Goal: Find contact information: Find contact information

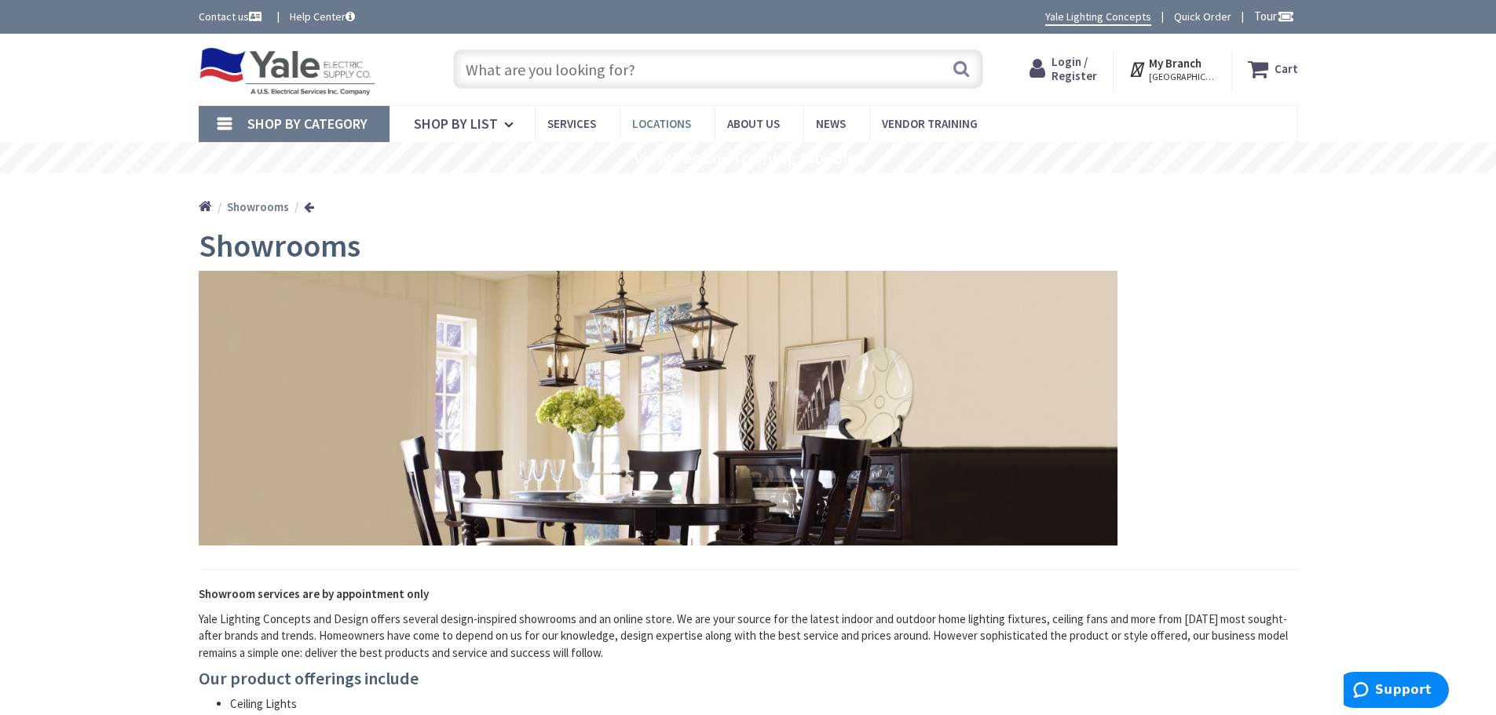
click at [670, 124] on span "Locations" at bounding box center [661, 123] width 59 height 15
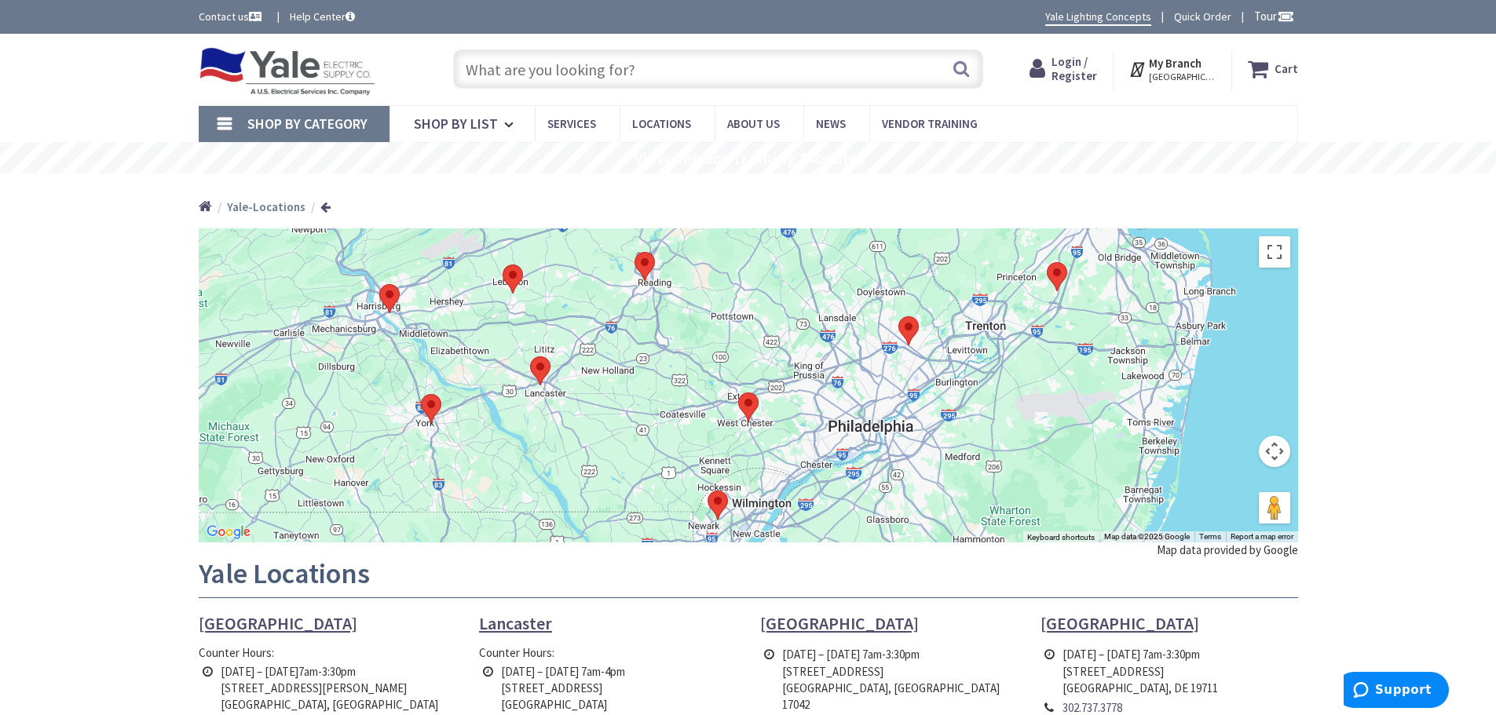
click at [379, 284] on area at bounding box center [379, 284] width 0 height 0
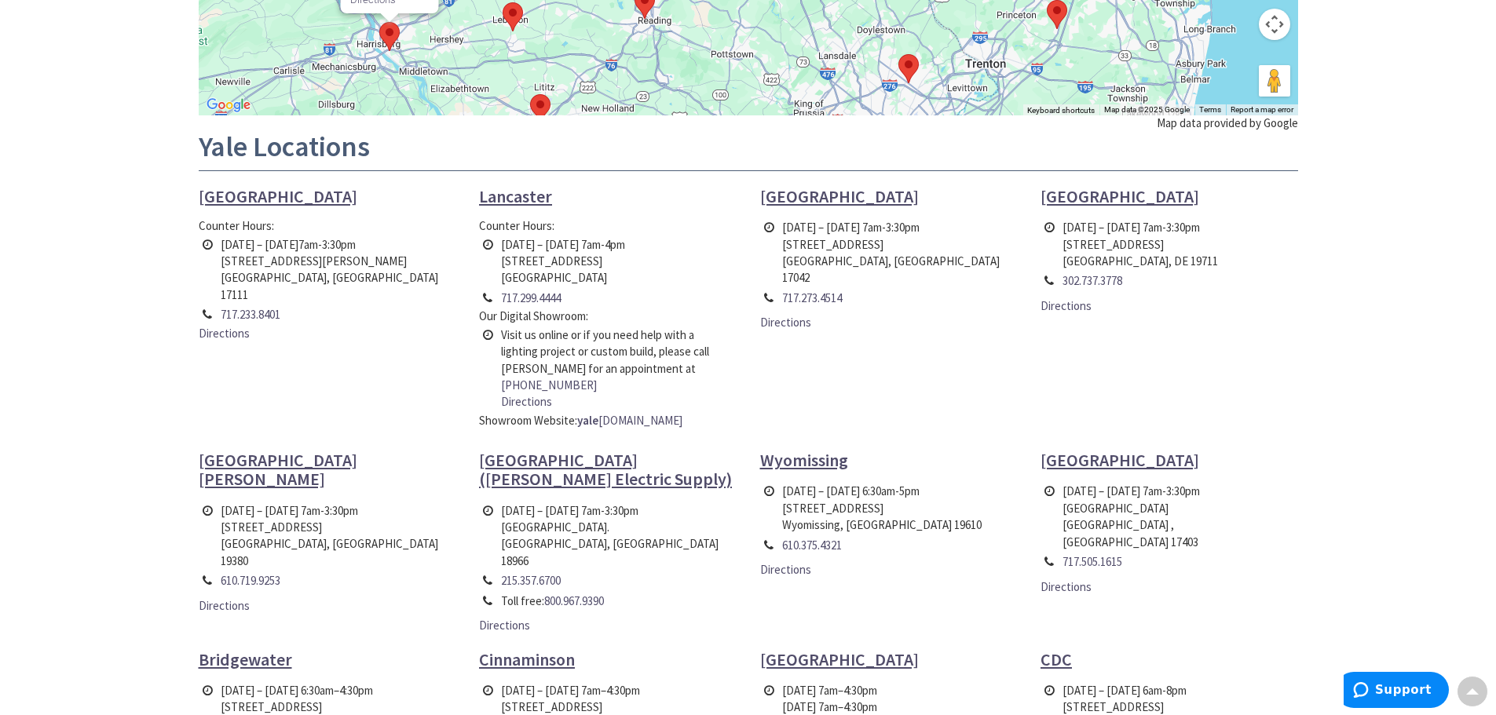
scroll to position [393, 0]
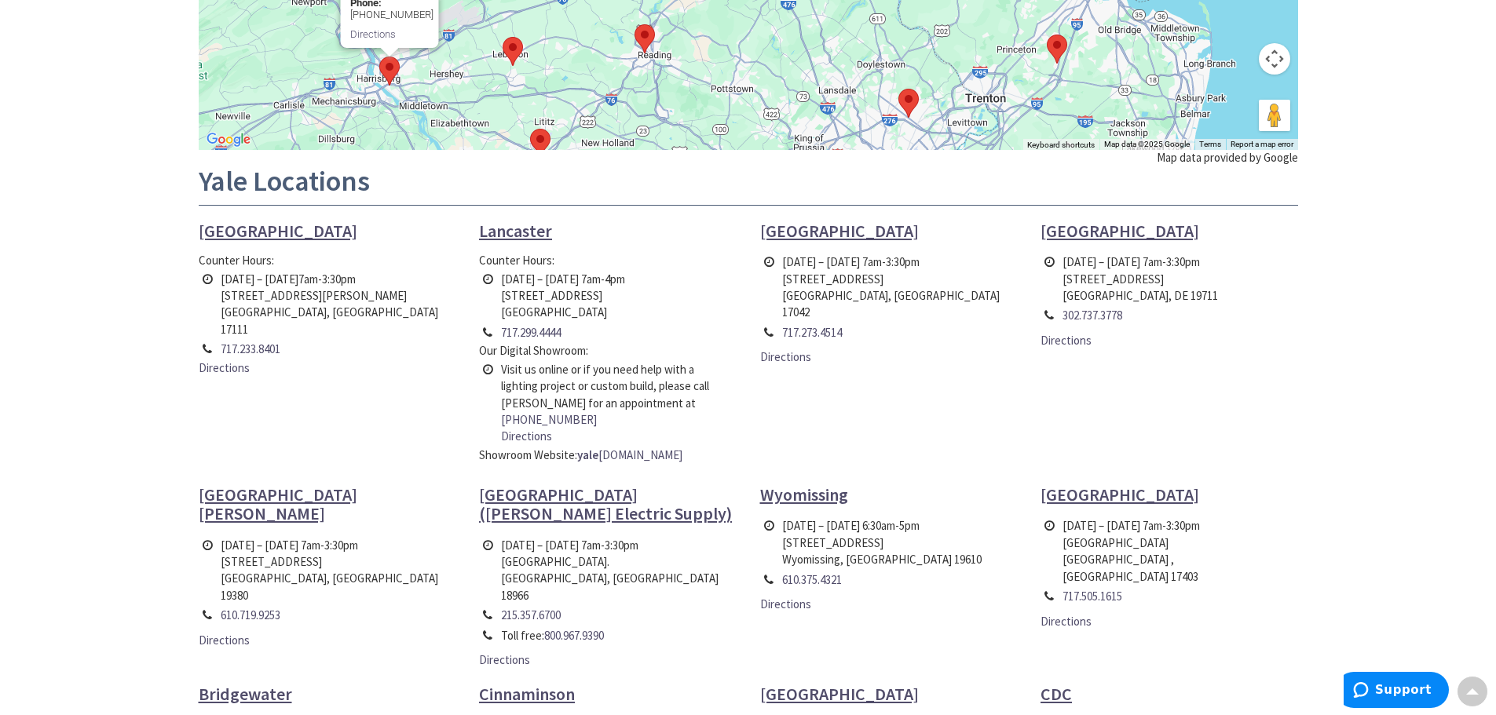
click at [231, 226] on span "Harrisburg" at bounding box center [278, 231] width 159 height 22
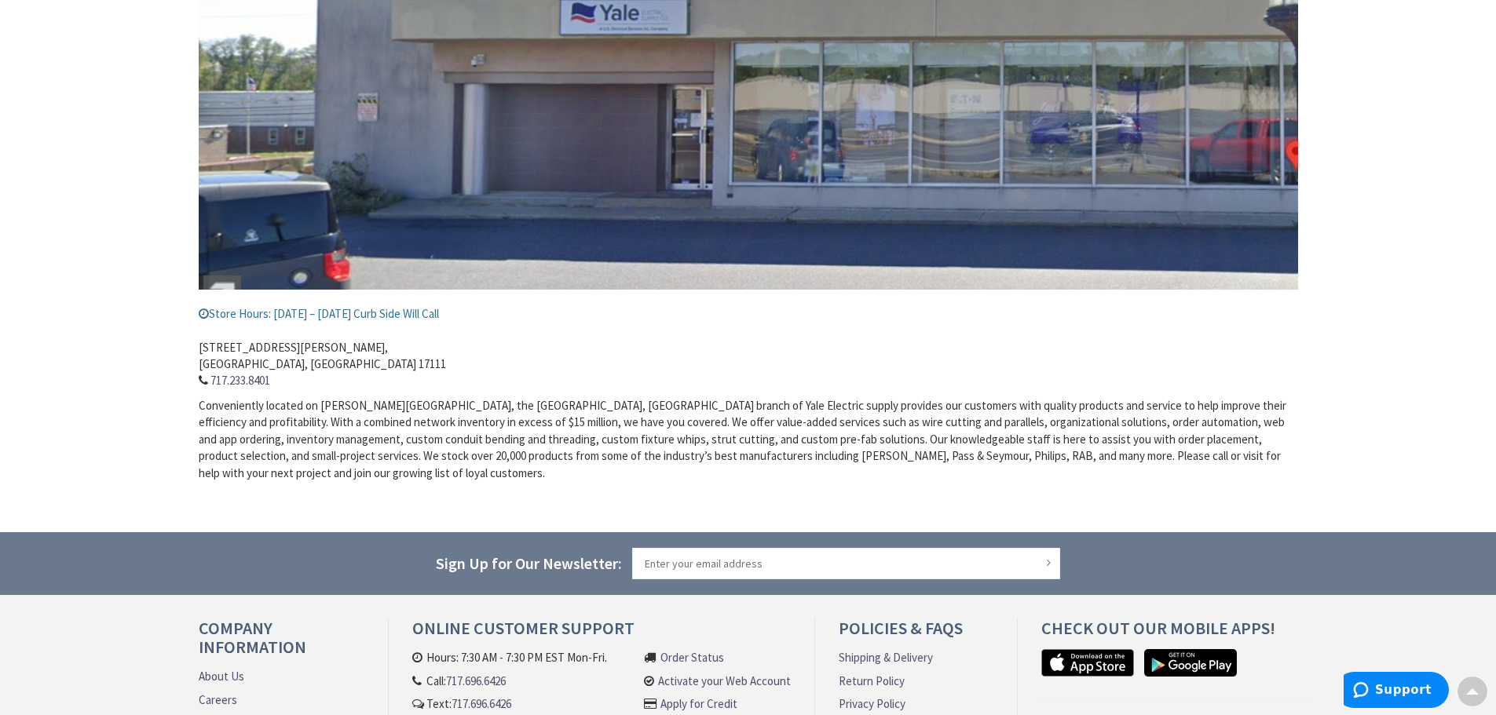
scroll to position [236, 0]
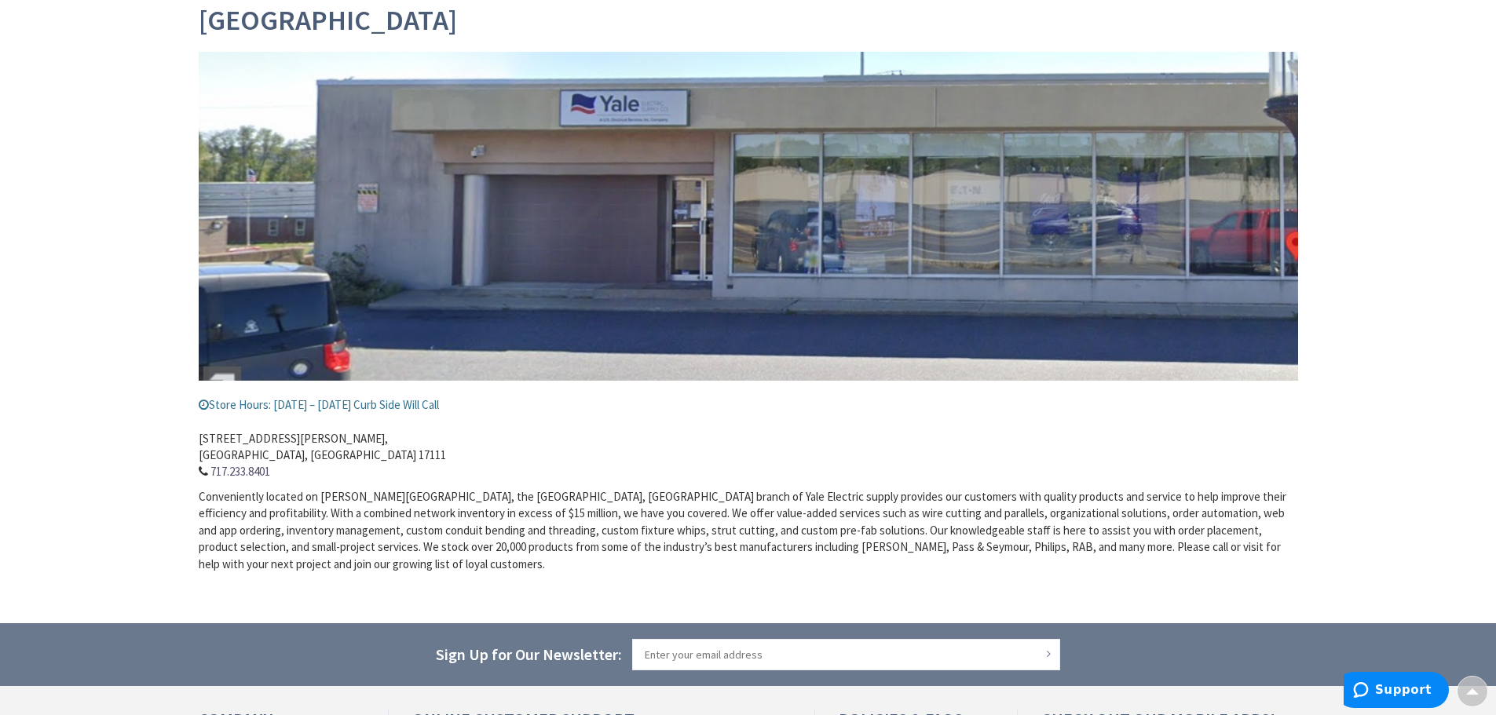
click at [202, 402] on icon at bounding box center [204, 405] width 10 height 12
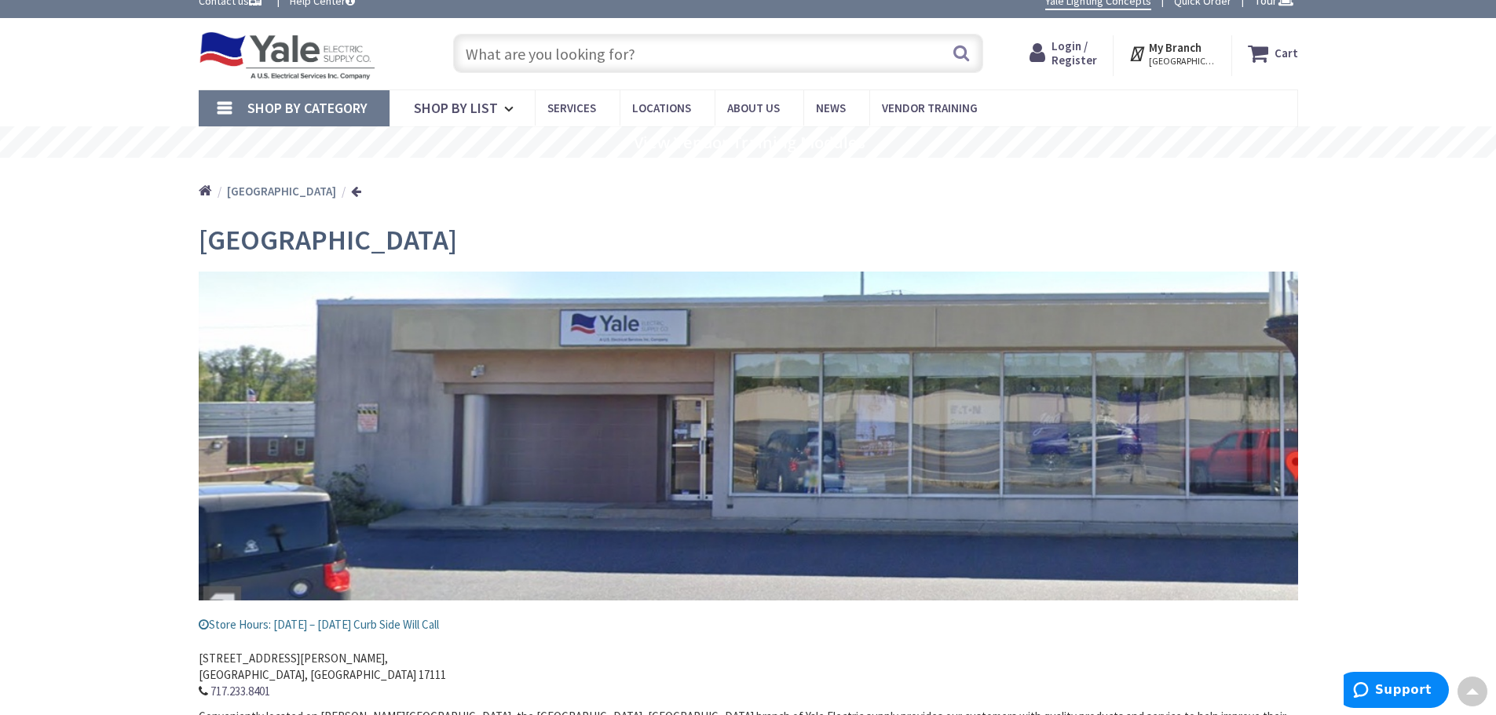
scroll to position [0, 0]
